Goal: Task Accomplishment & Management: Use online tool/utility

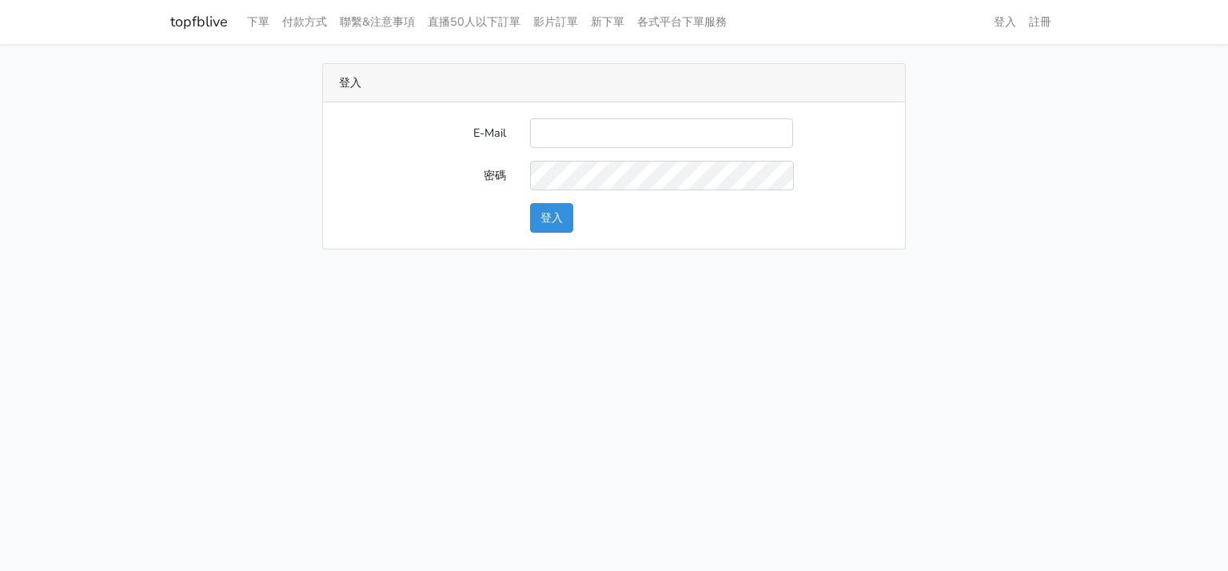
click at [590, 140] on input "E-Mail" at bounding box center [661, 133] width 263 height 30
type input "will@popola.co"
click at [559, 220] on button "登入" at bounding box center [551, 218] width 43 height 30
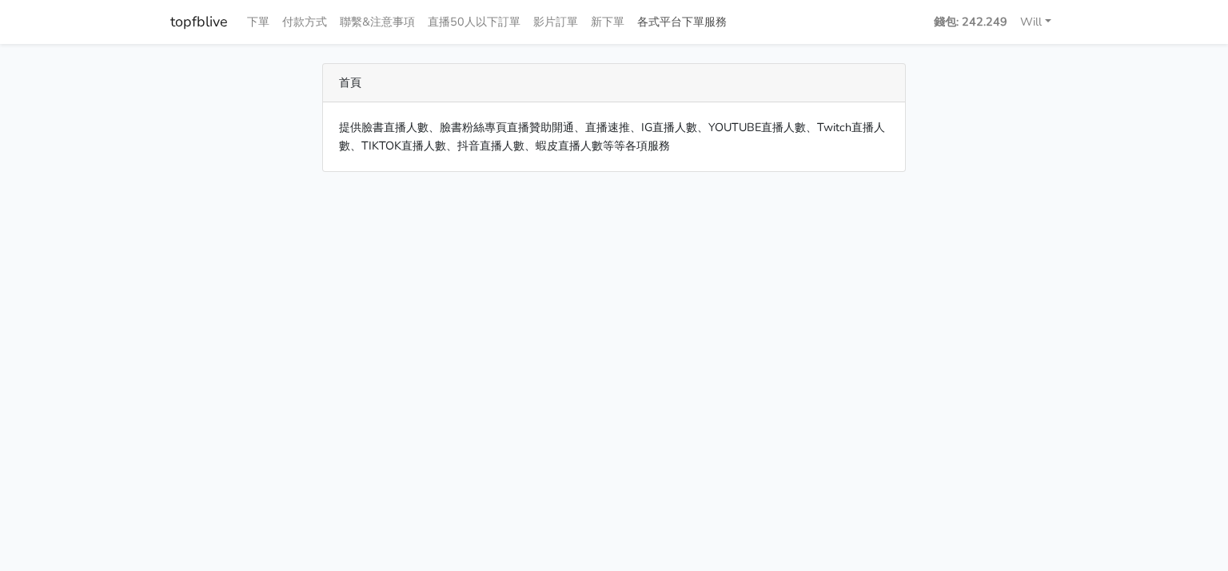
click at [681, 22] on link "各式平台下單服務" at bounding box center [682, 21] width 102 height 31
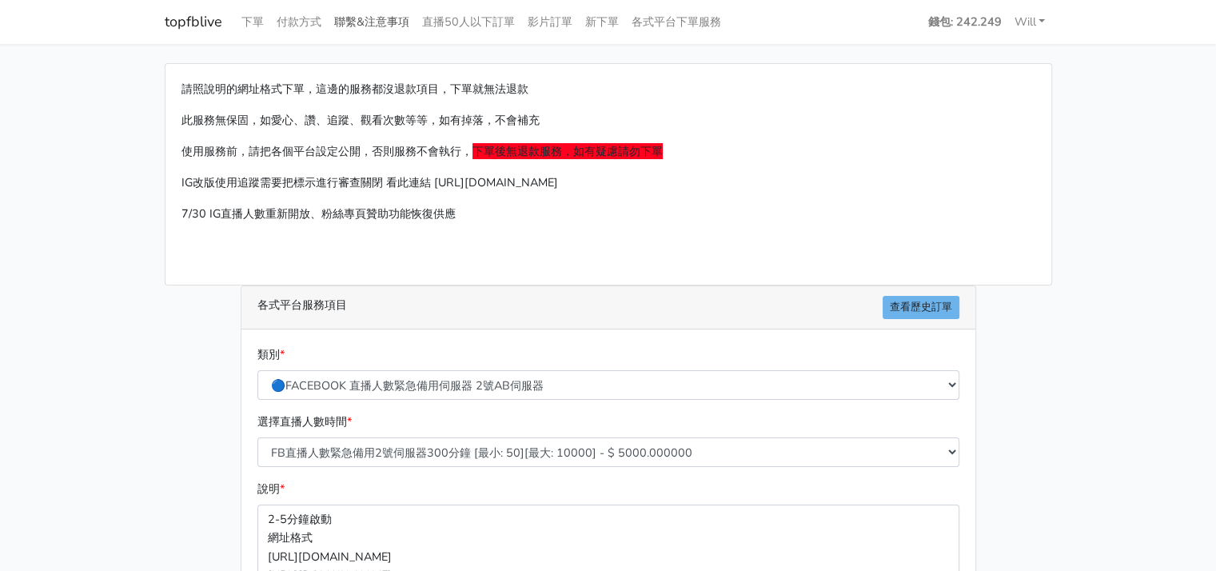
click at [376, 30] on link "聯繫&注意事項" at bounding box center [372, 21] width 88 height 31
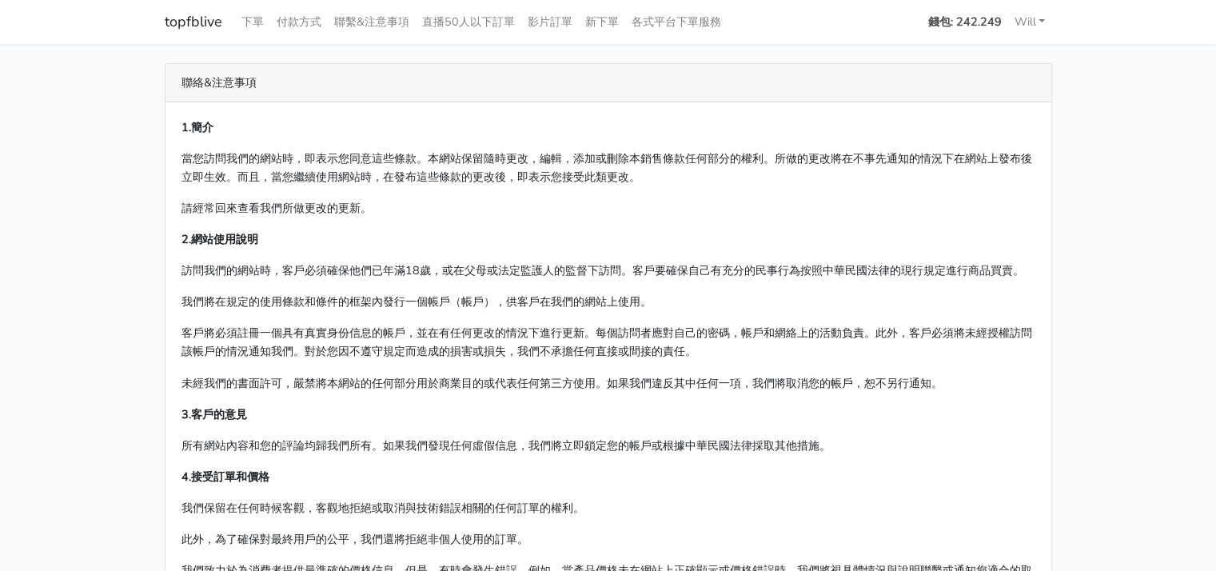
click at [984, 31] on link "錢包: 242.249" at bounding box center [965, 21] width 86 height 31
click at [608, 23] on link "新下單" at bounding box center [602, 21] width 46 height 31
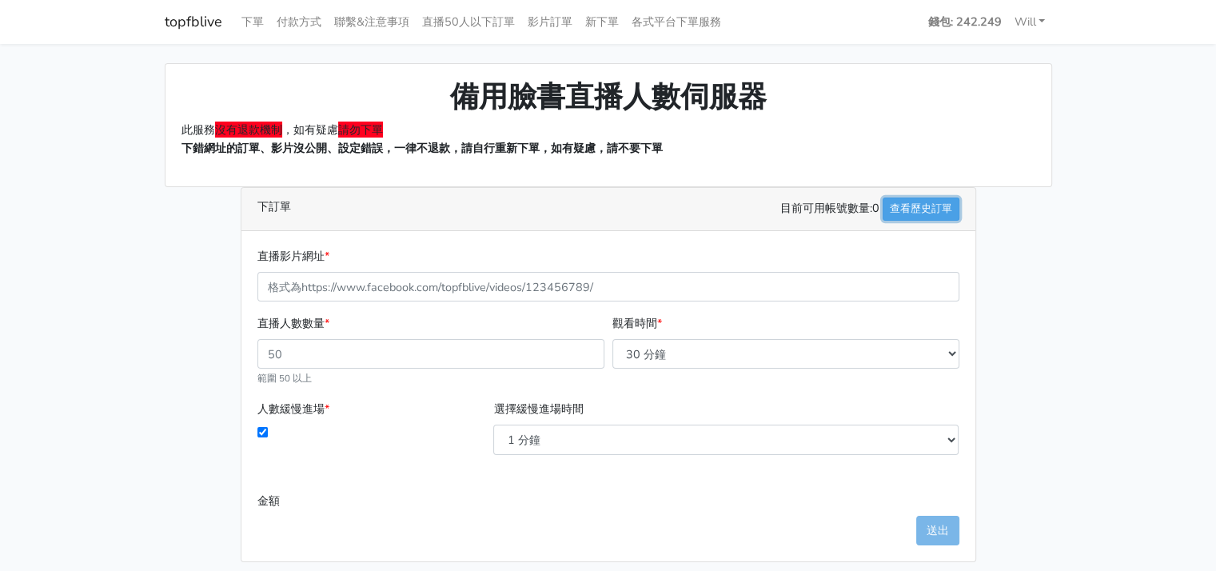
click at [936, 209] on link "查看歷史訂單" at bounding box center [920, 208] width 77 height 23
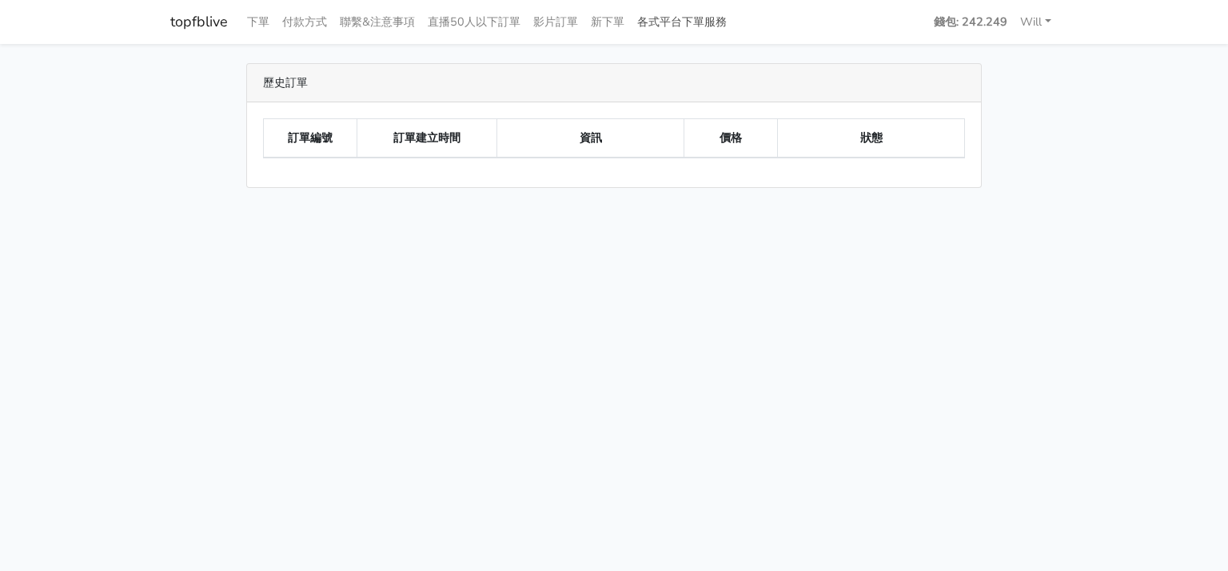
click at [683, 19] on link "各式平台下單服務" at bounding box center [682, 21] width 102 height 31
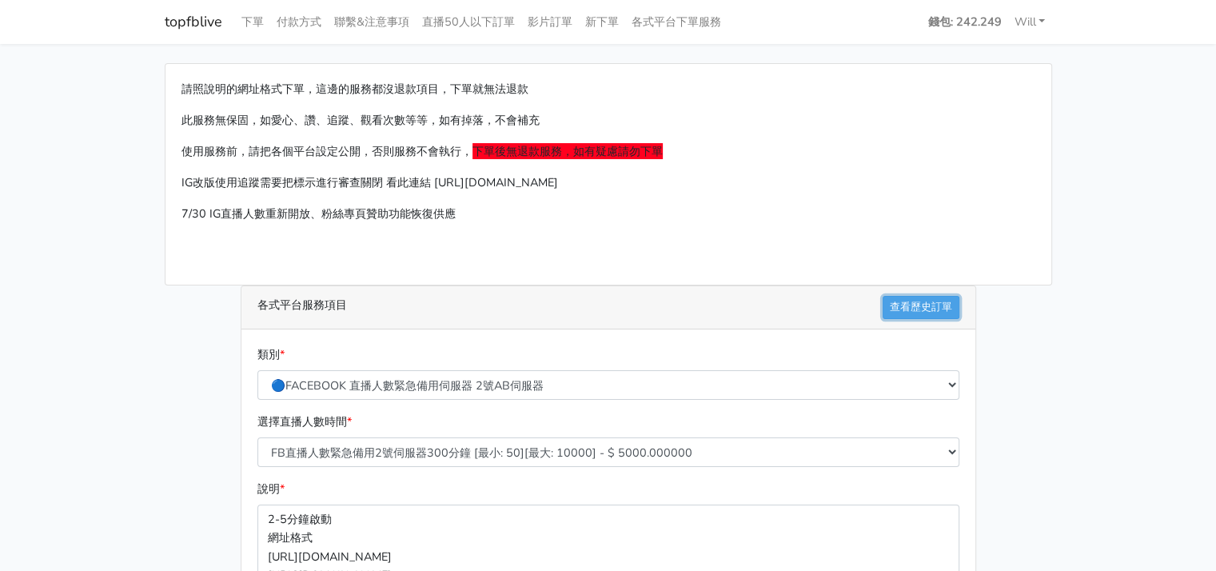
click at [938, 302] on link "查看歷史訂單" at bounding box center [920, 307] width 77 height 23
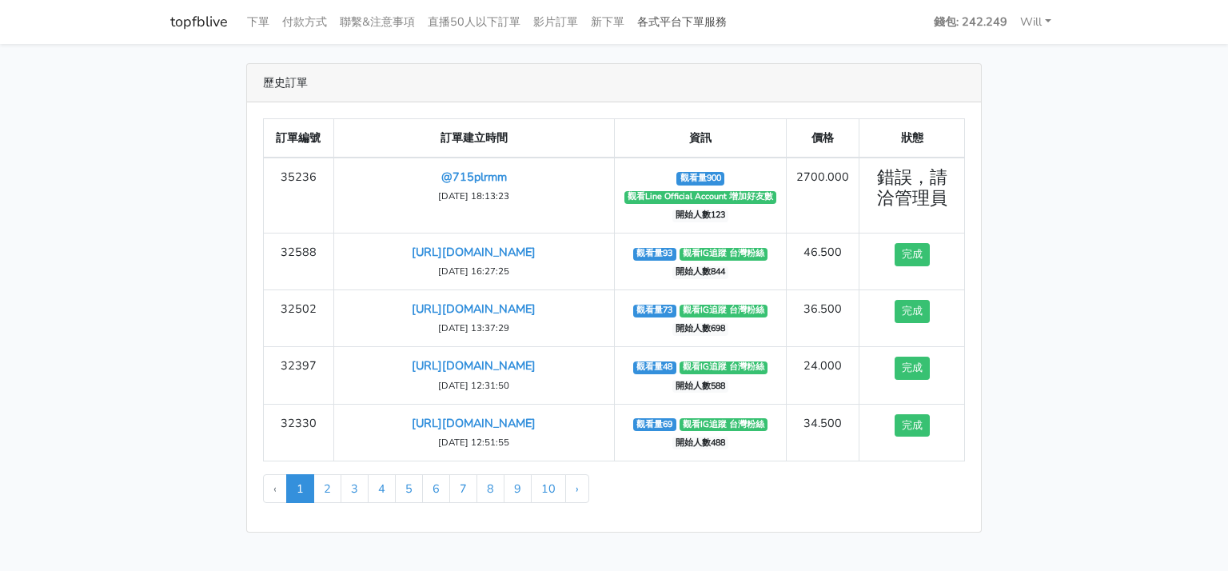
click at [684, 26] on link "各式平台下單服務" at bounding box center [682, 21] width 102 height 31
